Goal: Check status

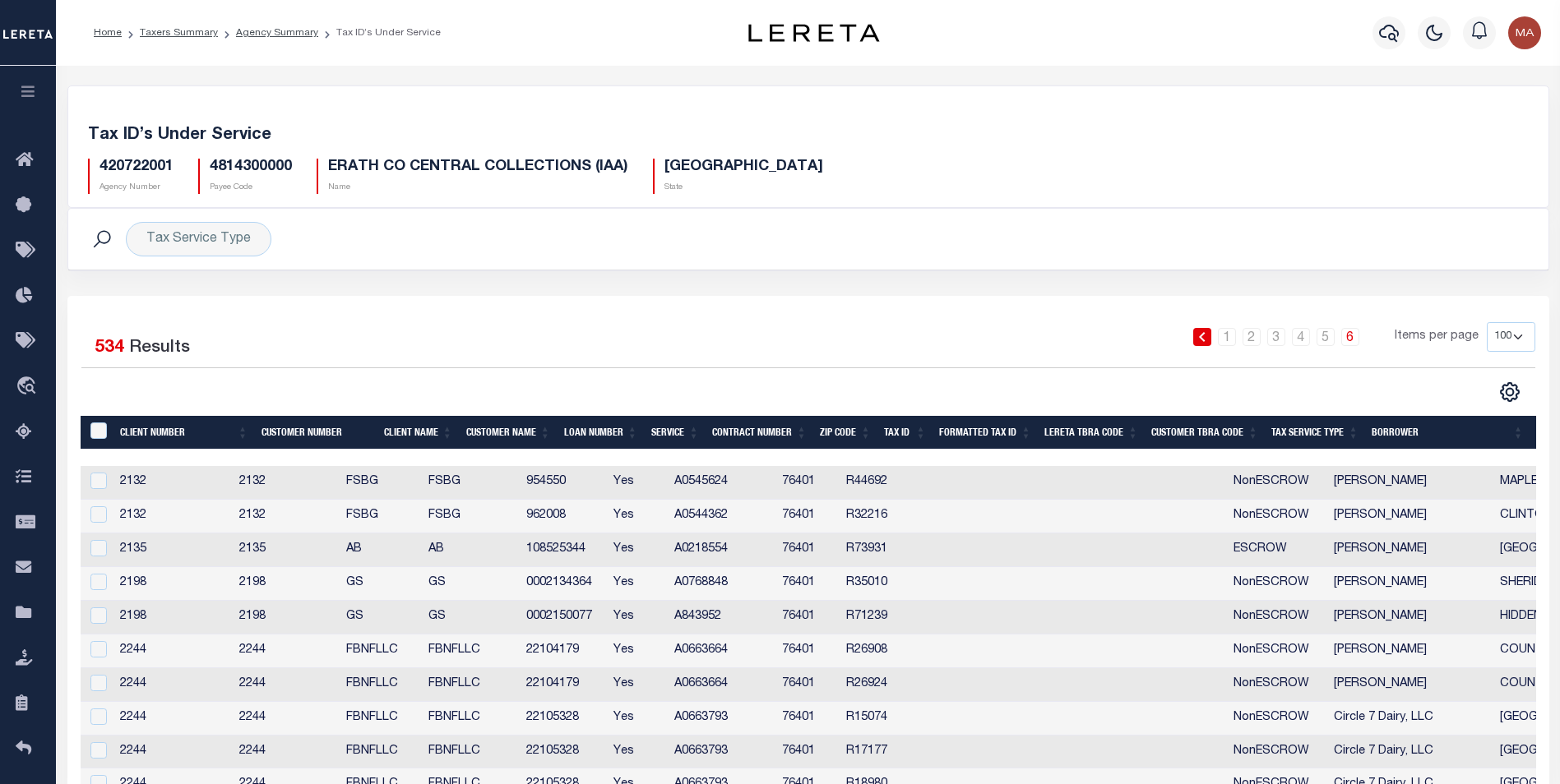
select select "100"
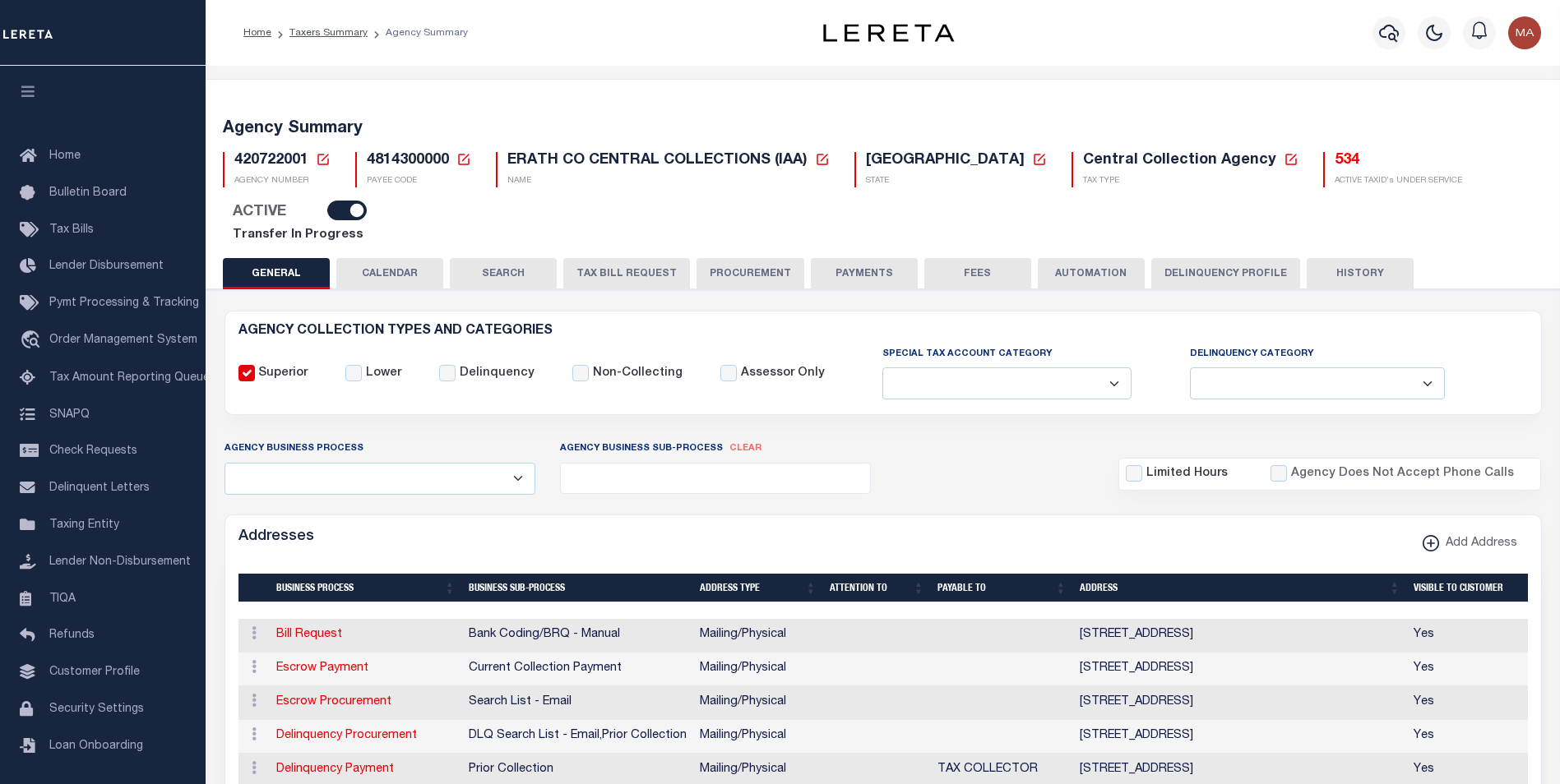
select select
drag, startPoint x: 1475, startPoint y: 198, endPoint x: 1344, endPoint y: 199, distance: 131.0
click at [1344, 199] on div "Agency Summary 420722001 Agency Number Edit Cancel Ok New Agency Number Cancel …" at bounding box center [883, 179] width 1360 height 158
copy link "Transfer In Progress"
